Goal: Navigation & Orientation: Understand site structure

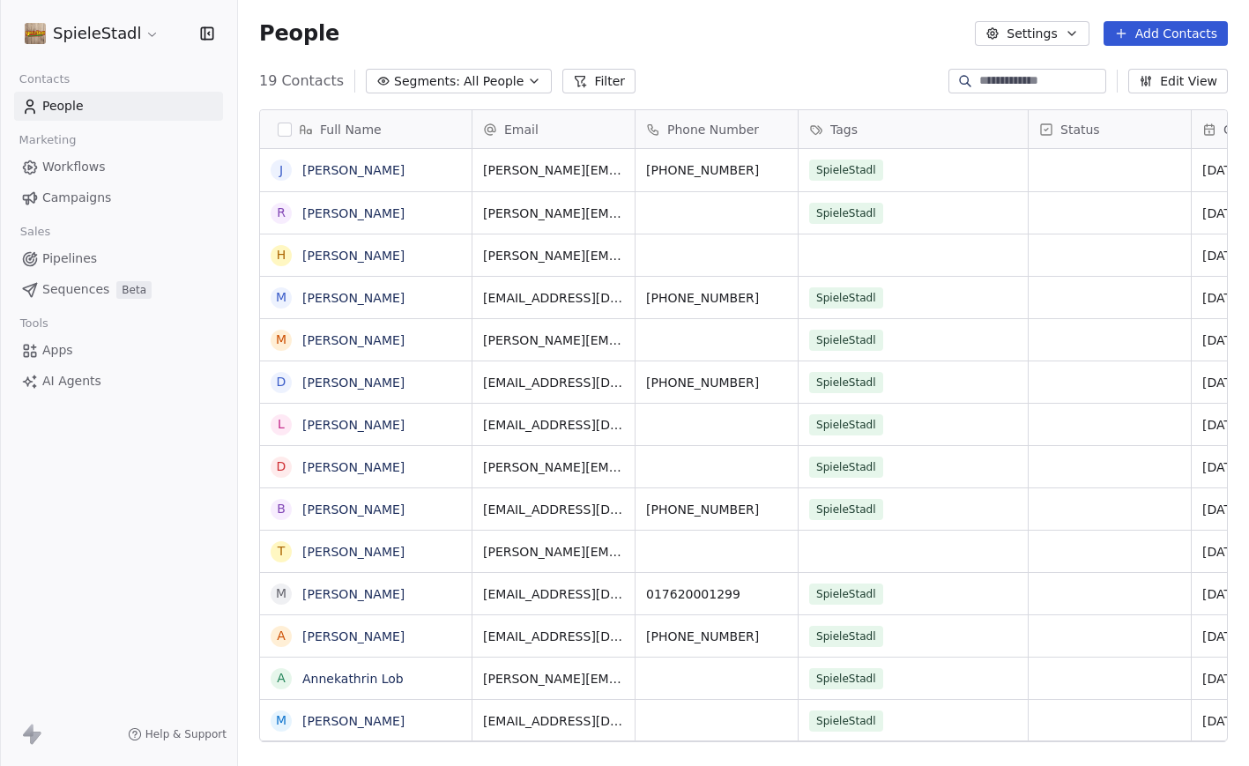
scroll to position [674, 1011]
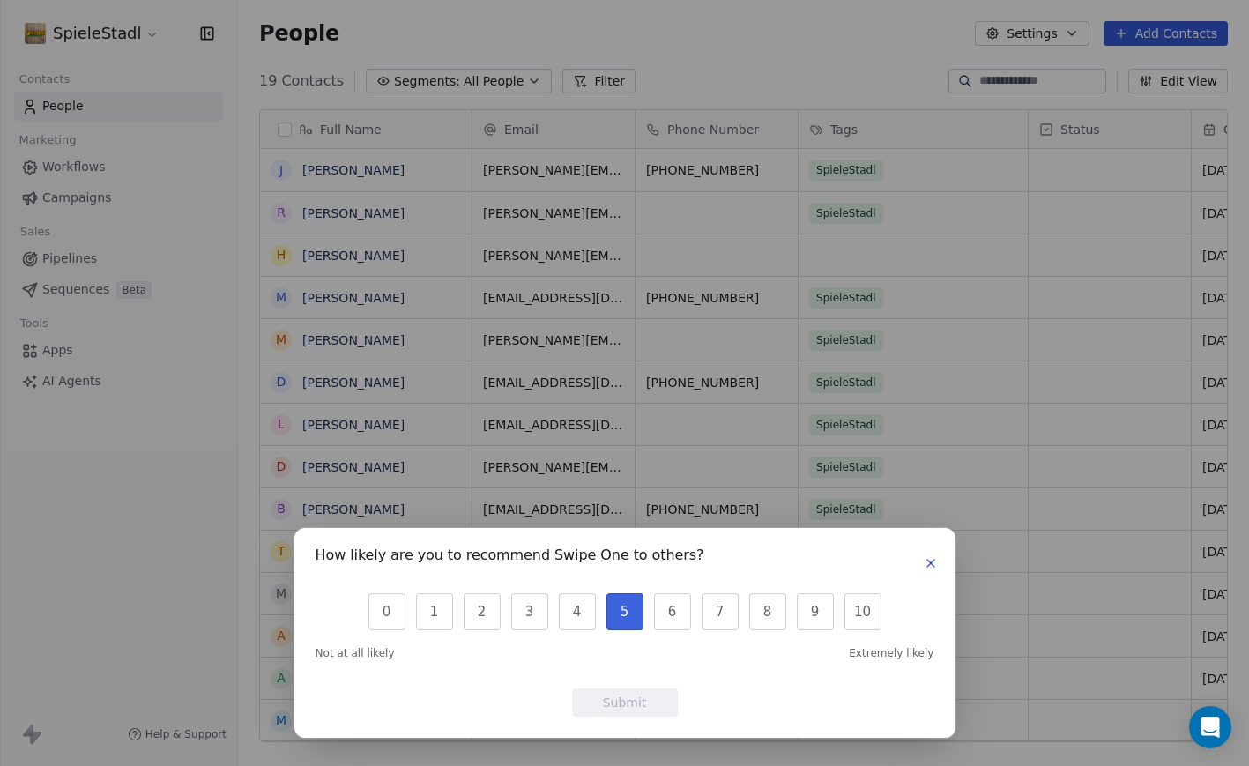
click at [621, 614] on button "5" at bounding box center [625, 611] width 37 height 37
click at [640, 704] on button "Submit" at bounding box center [625, 703] width 106 height 28
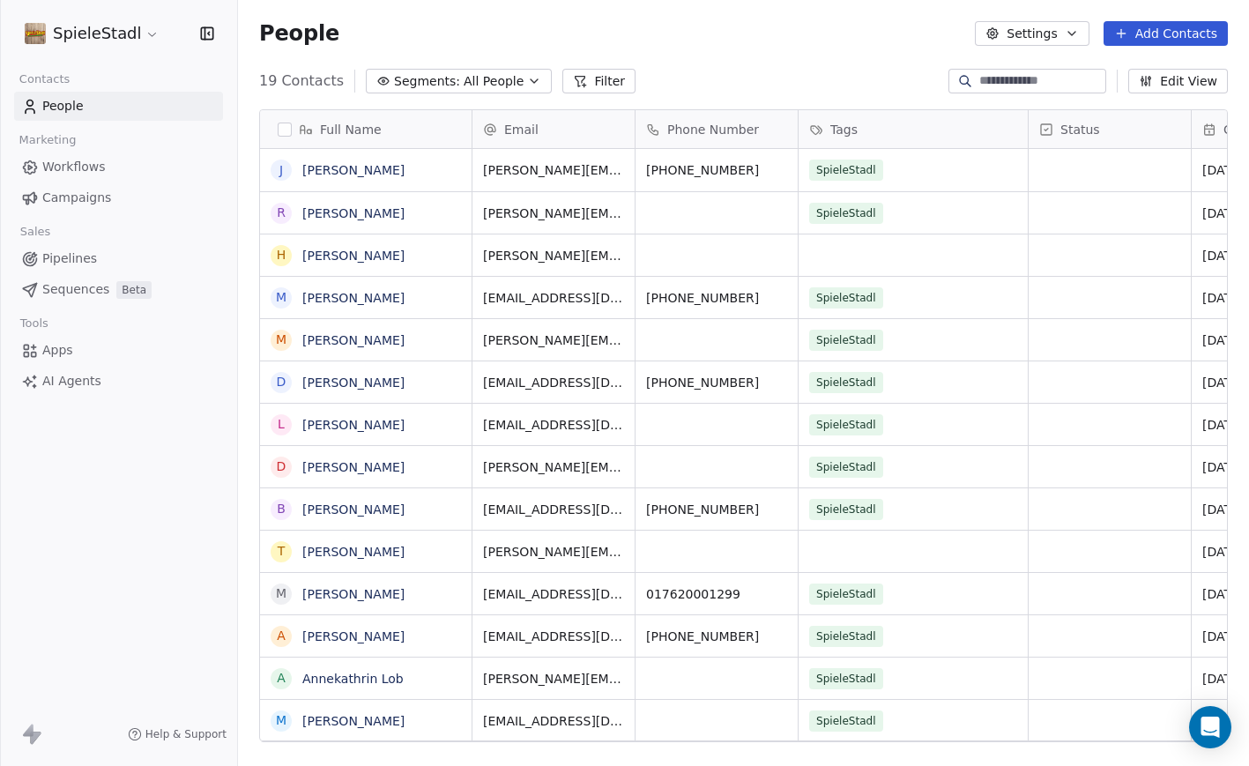
scroll to position [0, 0]
click at [72, 167] on span "Workflows" at bounding box center [73, 167] width 63 height 19
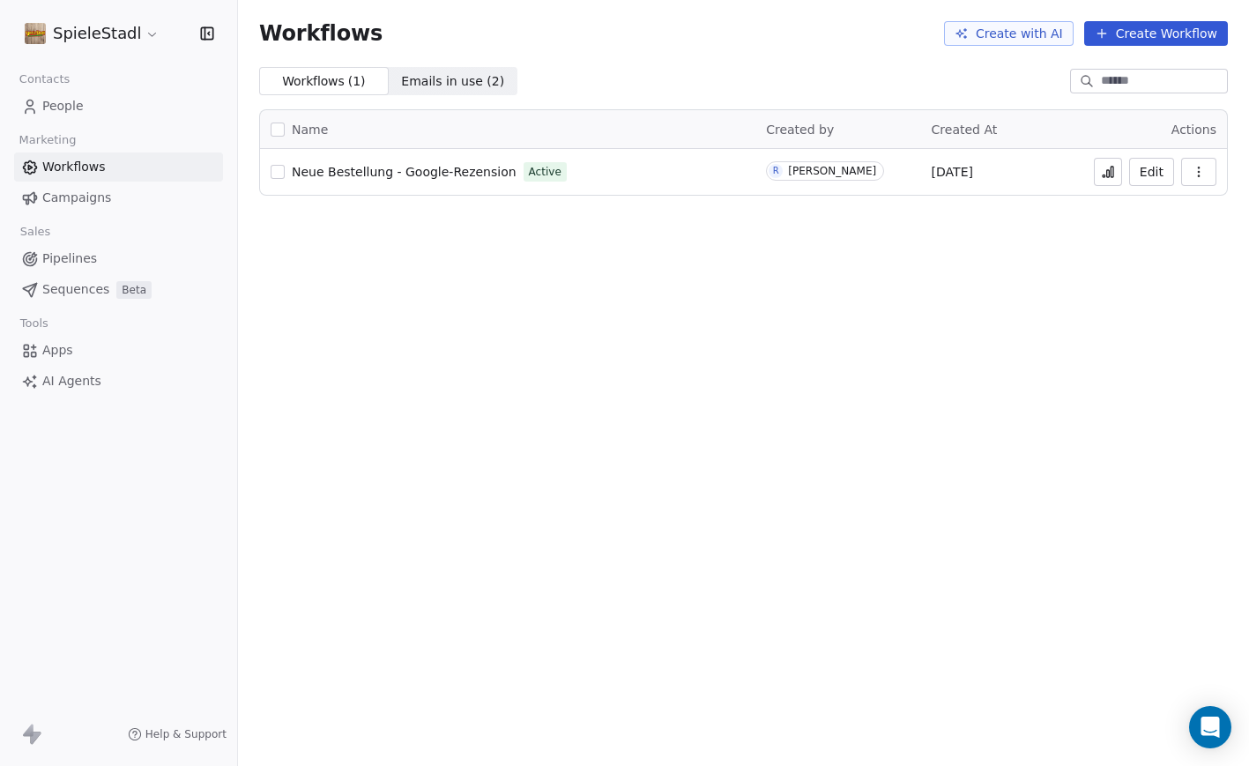
click at [433, 84] on span "Emails in use ( 2 )" at bounding box center [452, 81] width 103 height 19
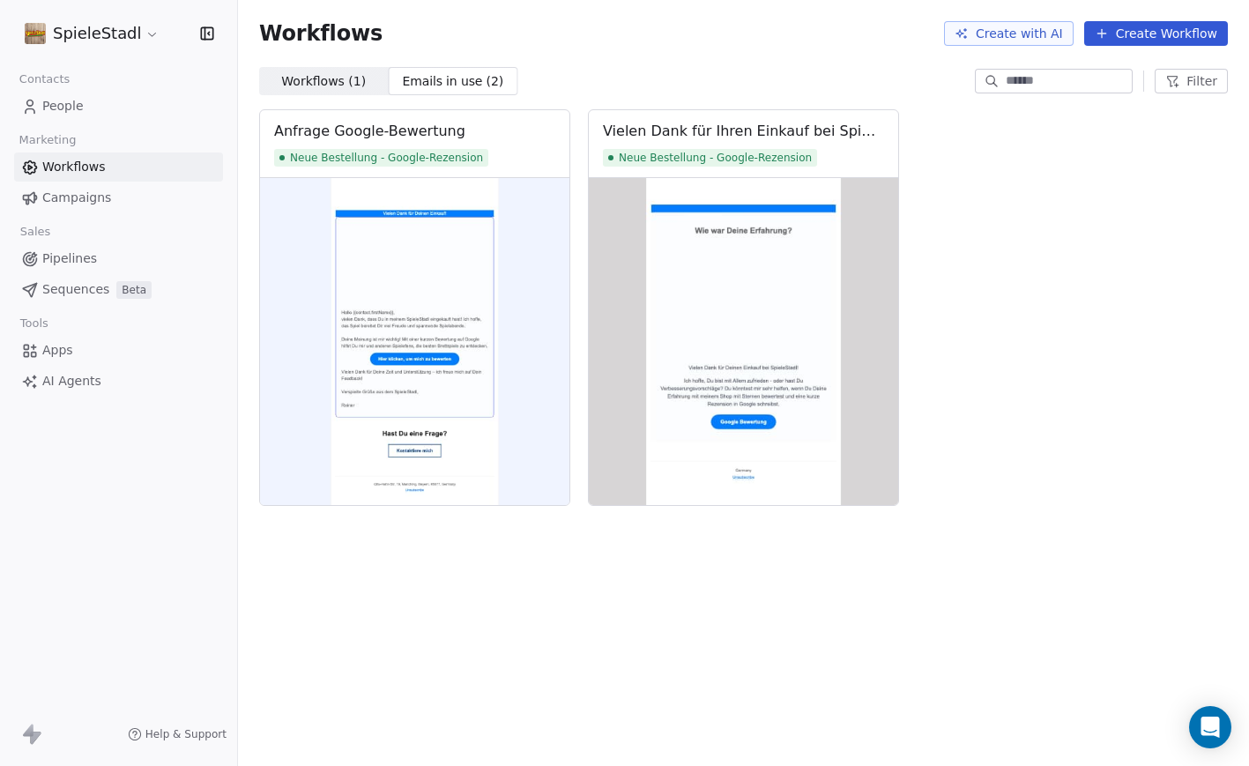
click at [343, 78] on span "Workflows ( 1 )" at bounding box center [323, 81] width 85 height 19
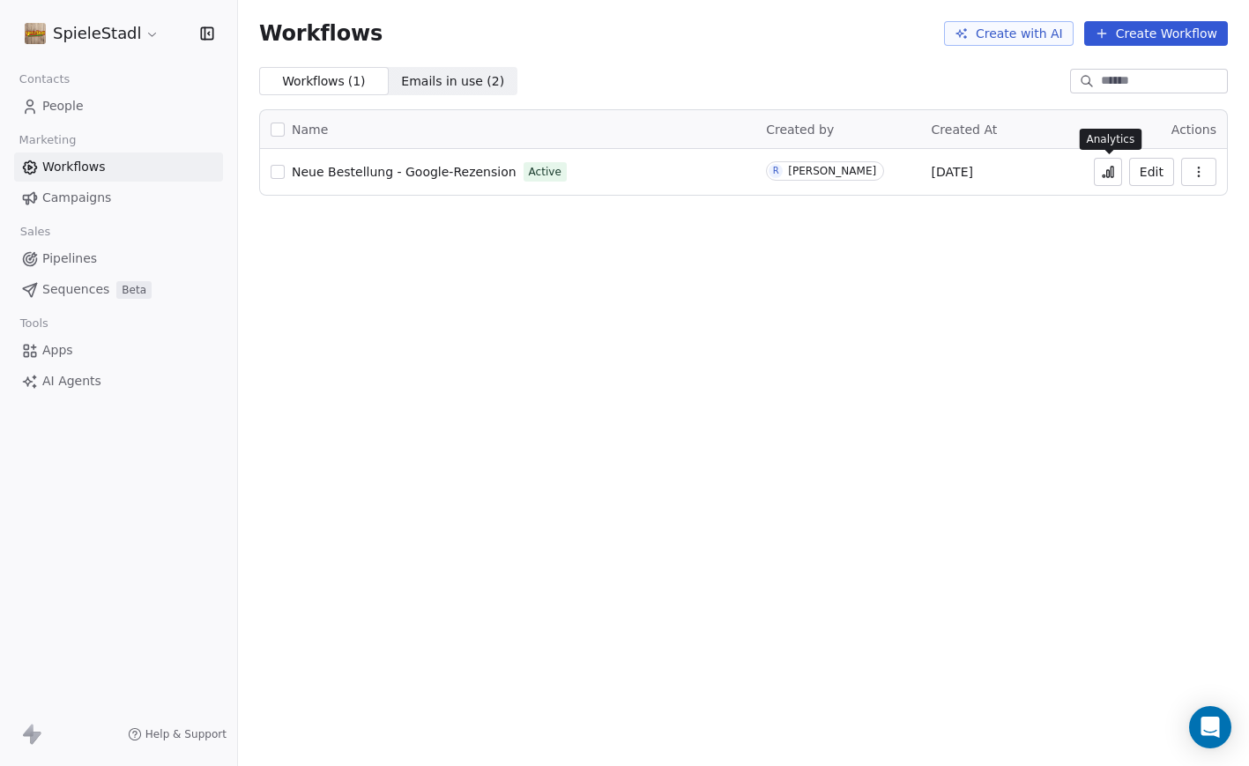
click at [1109, 172] on icon at bounding box center [1108, 172] width 14 height 14
click at [1153, 173] on button "Edit" at bounding box center [1152, 172] width 45 height 28
click at [70, 196] on span "Campaigns" at bounding box center [76, 198] width 69 height 19
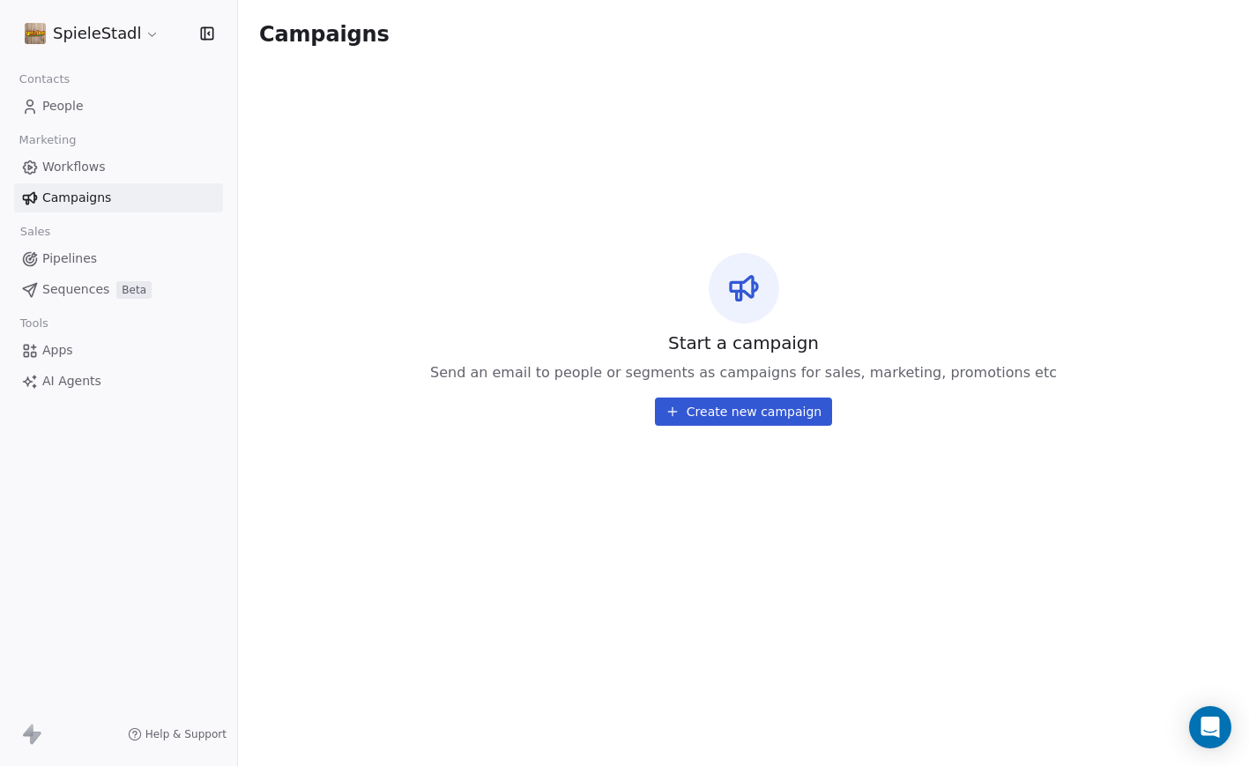
click at [77, 258] on span "Pipelines" at bounding box center [69, 259] width 55 height 19
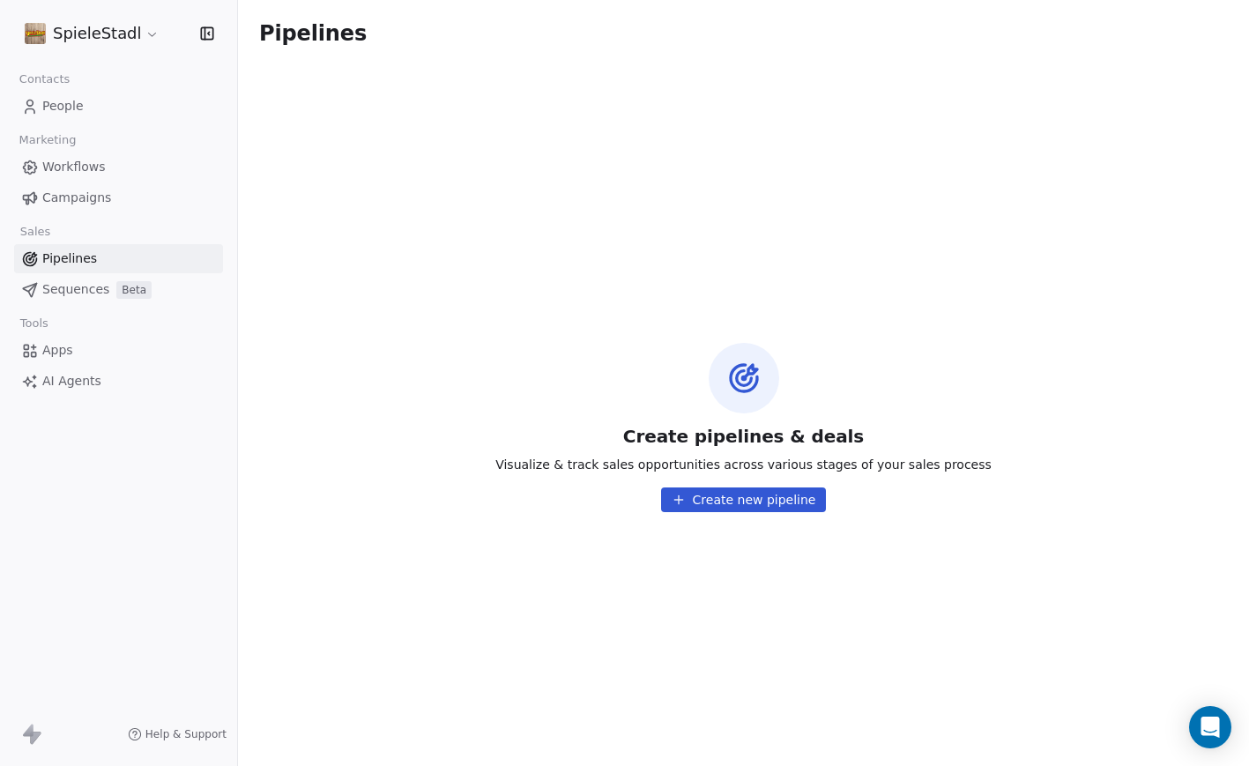
click at [68, 291] on span "Sequences" at bounding box center [75, 289] width 67 height 19
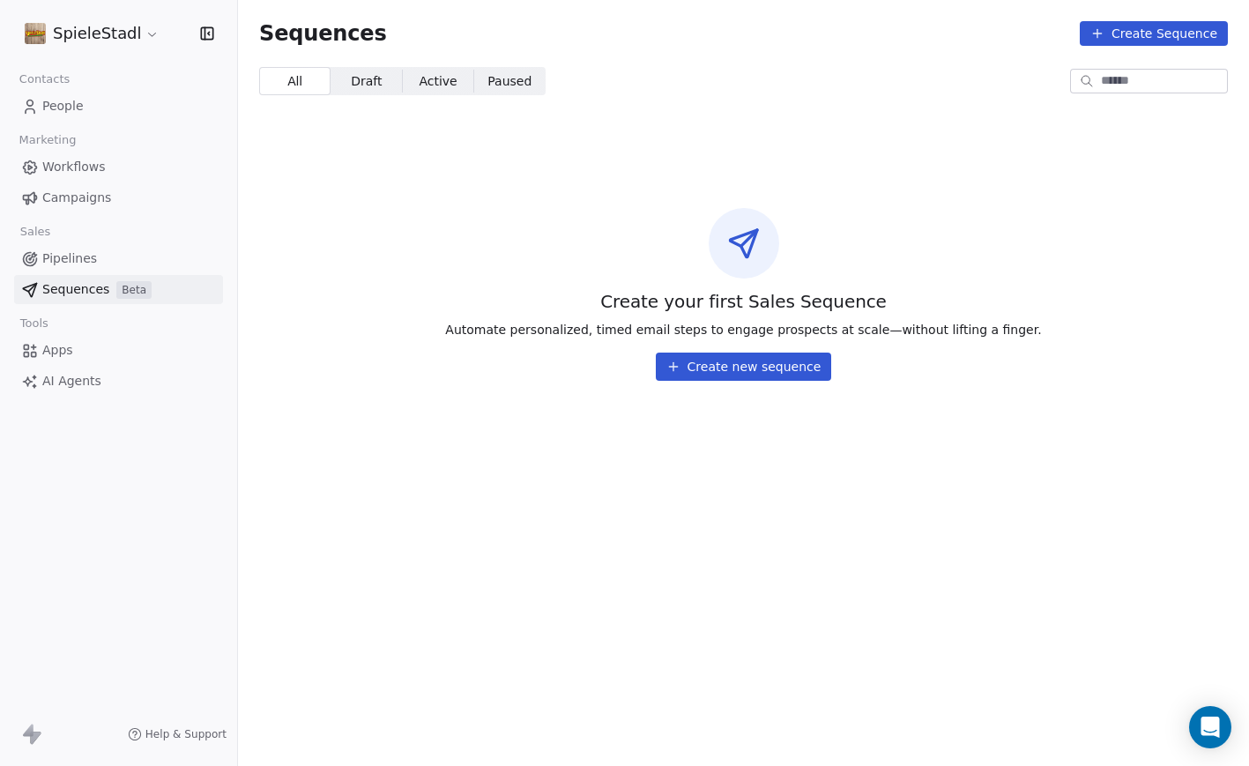
click at [55, 352] on span "Apps" at bounding box center [57, 350] width 31 height 19
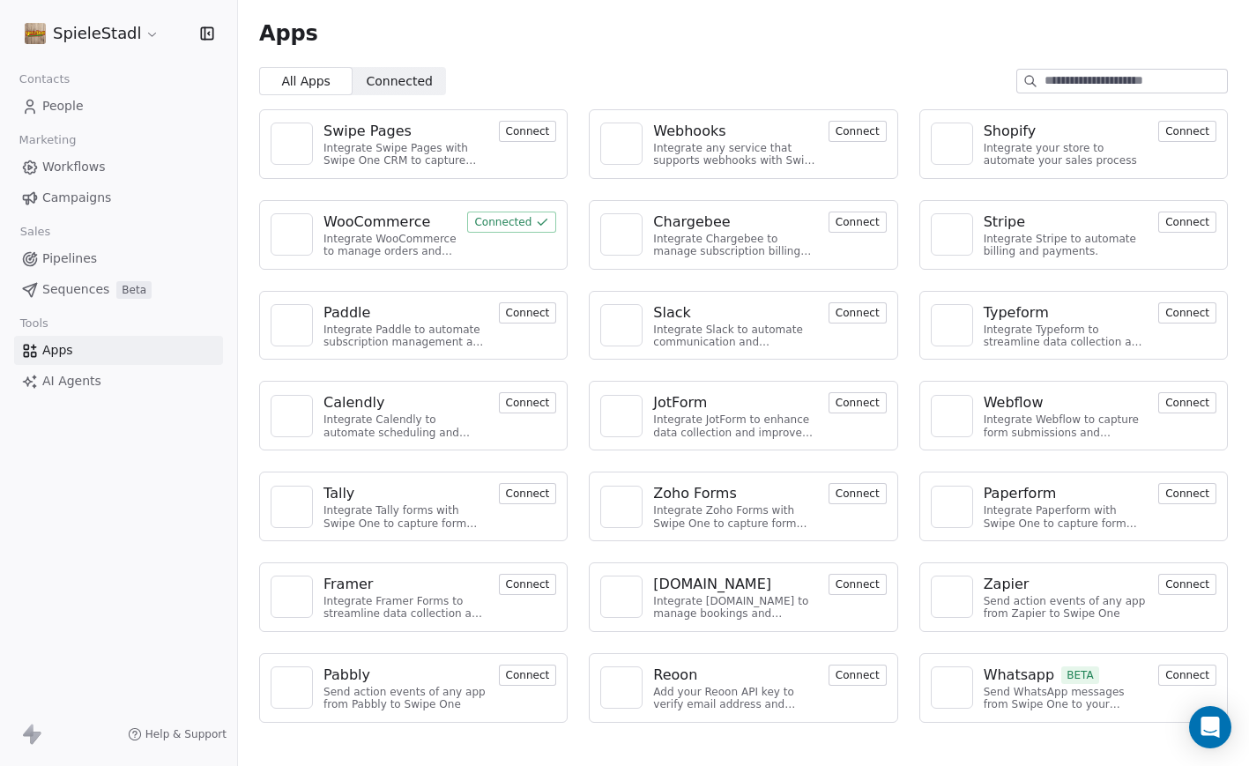
click at [78, 381] on span "AI Agents" at bounding box center [71, 381] width 59 height 19
